Goal: Task Accomplishment & Management: Manage account settings

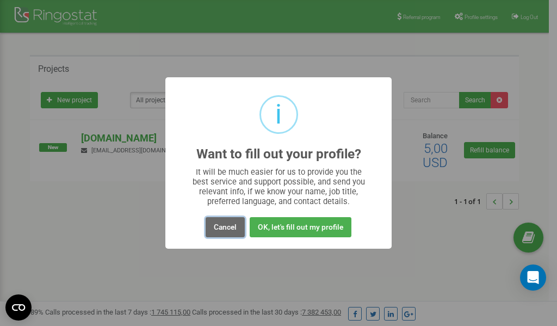
click at [226, 229] on button "Cancel" at bounding box center [225, 227] width 39 height 20
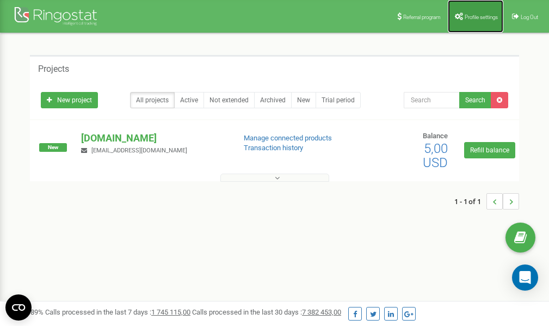
click at [473, 21] on link "Profile settings" at bounding box center [475, 16] width 55 height 33
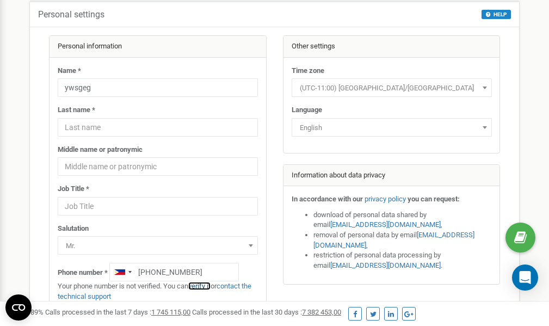
click at [208, 287] on link "verify it" at bounding box center [199, 286] width 22 height 8
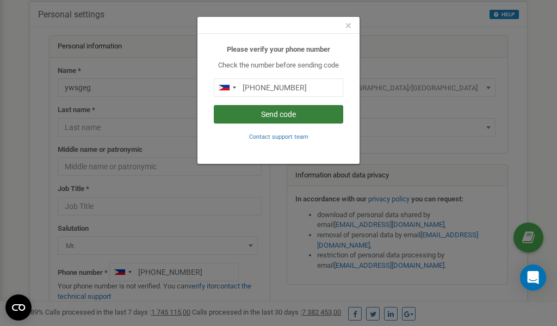
click at [282, 115] on button "Send code" at bounding box center [278, 114] width 129 height 18
